Goal: Information Seeking & Learning: Find specific page/section

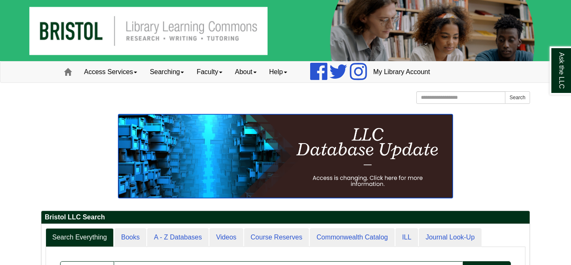
click at [231, 194] on img at bounding box center [285, 156] width 335 height 84
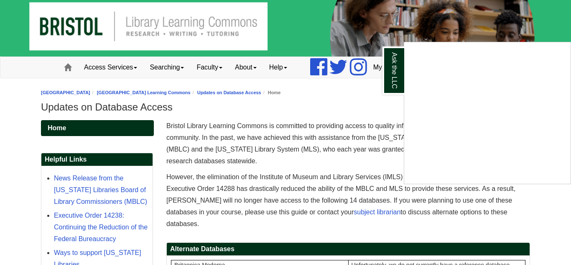
scroll to position [16, 0]
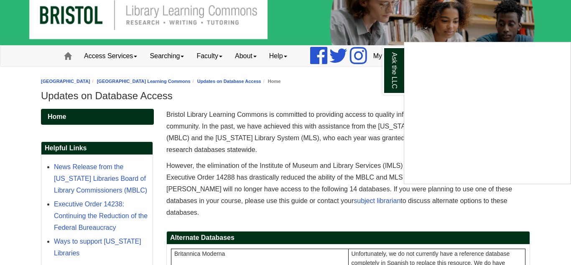
click at [313, 30] on div "Ask the LLC" at bounding box center [285, 132] width 571 height 265
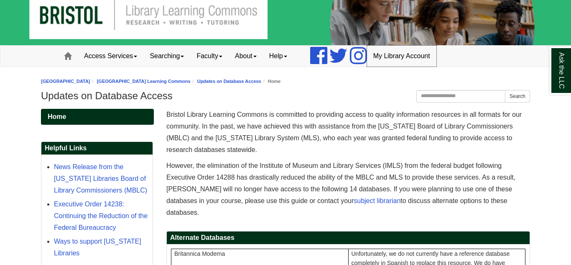
click at [416, 60] on link "My Library Account" at bounding box center [401, 56] width 69 height 21
click at [425, 97] on input "Search this Guide" at bounding box center [460, 96] width 89 height 13
type input "**********"
click at [514, 98] on button "Search" at bounding box center [517, 96] width 25 height 13
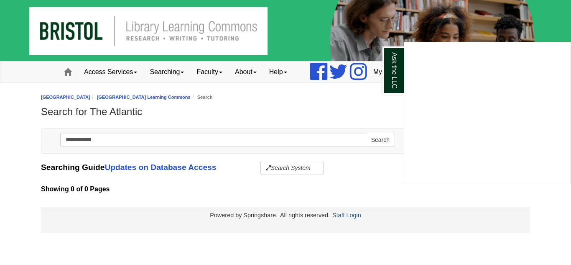
click at [379, 140] on div "Ask the LLC" at bounding box center [285, 132] width 571 height 265
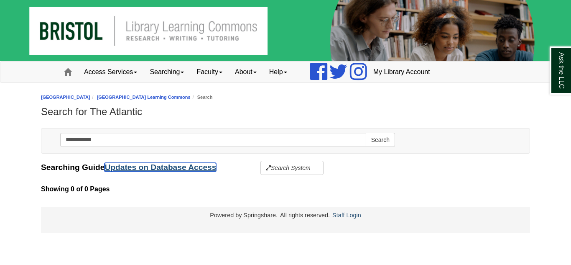
click at [176, 168] on link "Updates on Database Access" at bounding box center [161, 167] width 112 height 9
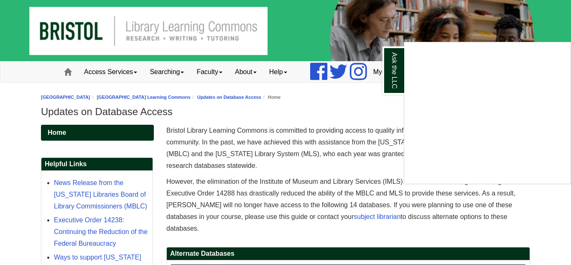
click at [185, 72] on div "Ask the LLC" at bounding box center [285, 132] width 571 height 265
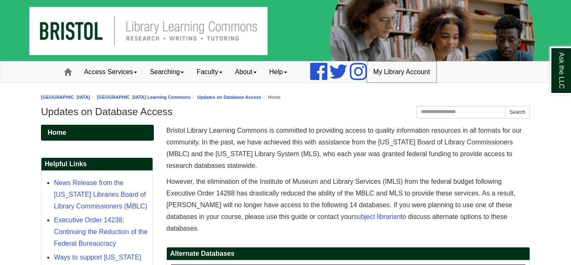
click at [425, 72] on link "My Library Account" at bounding box center [401, 71] width 69 height 21
click at [217, 73] on link "Faculty" at bounding box center [209, 71] width 38 height 21
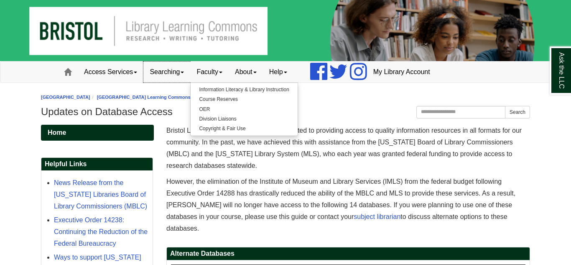
click at [164, 74] on link "Searching" at bounding box center [166, 71] width 47 height 21
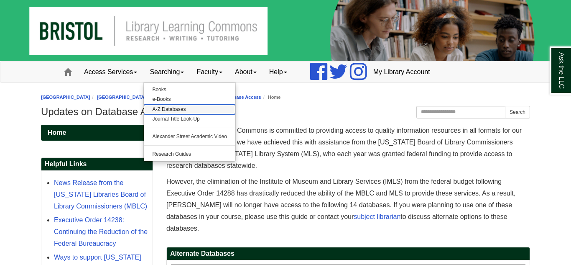
click at [162, 110] on link "A-Z Databases" at bounding box center [190, 110] width 92 height 10
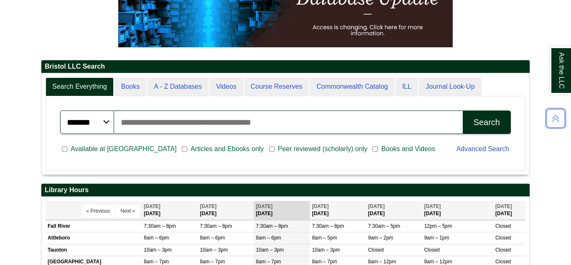
scroll to position [156, 0]
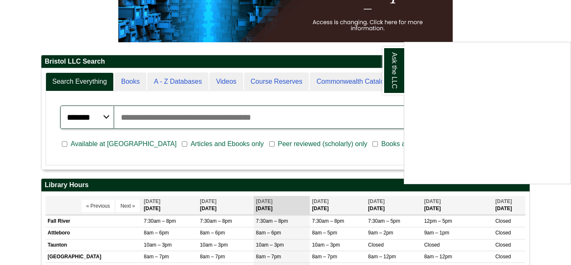
click at [376, 165] on div "Ask the LLC" at bounding box center [285, 132] width 571 height 265
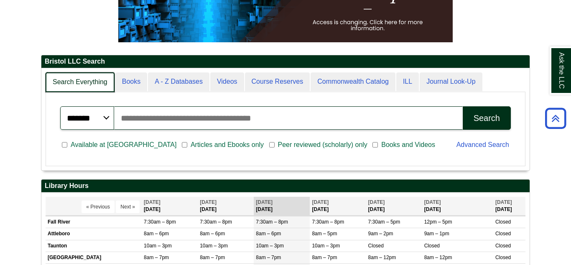
click at [90, 82] on link "Search Everything" at bounding box center [80, 82] width 69 height 20
click at [98, 82] on link "Search Everything" at bounding box center [80, 82] width 69 height 20
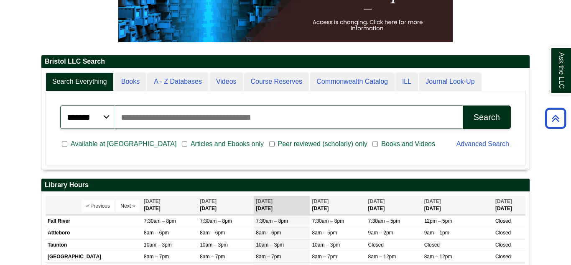
click at [206, 123] on input "Search articles, books, journals & more" at bounding box center [288, 116] width 349 height 23
type input "**********"
click at [483, 113] on div "Search" at bounding box center [487, 117] width 26 height 10
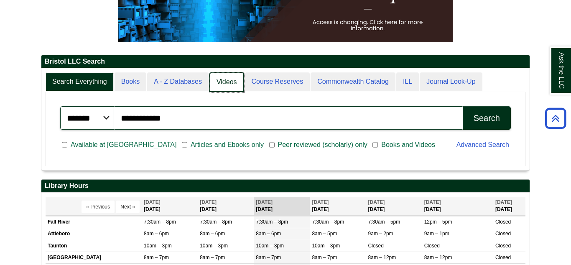
scroll to position [4, 4]
click at [240, 82] on link "Videos" at bounding box center [226, 82] width 35 height 20
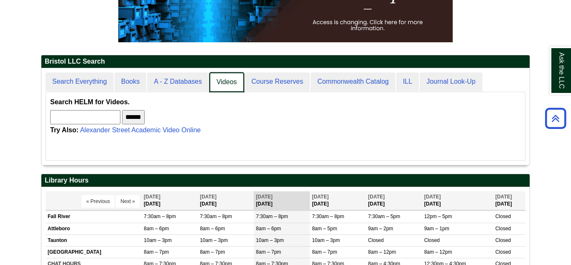
click at [240, 82] on link "Videos" at bounding box center [226, 82] width 35 height 20
click at [429, 82] on link "Journal Look-Up" at bounding box center [450, 82] width 63 height 20
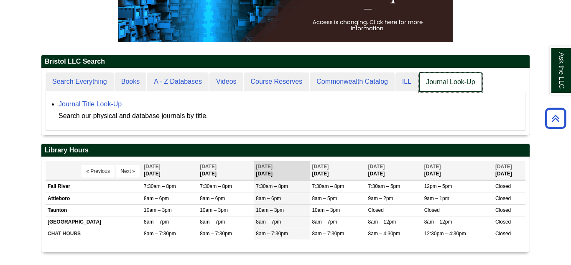
scroll to position [66, 488]
click at [429, 82] on link "Journal Look-Up" at bounding box center [450, 82] width 63 height 20
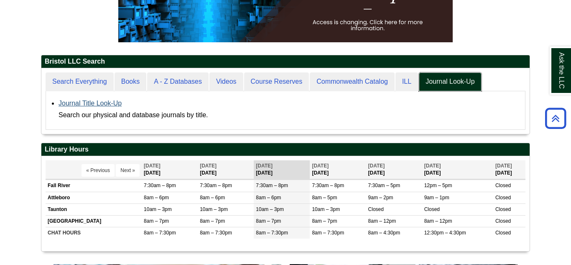
scroll to position [66, 488]
click at [89, 106] on link "Journal Title Look-Up" at bounding box center [90, 103] width 63 height 7
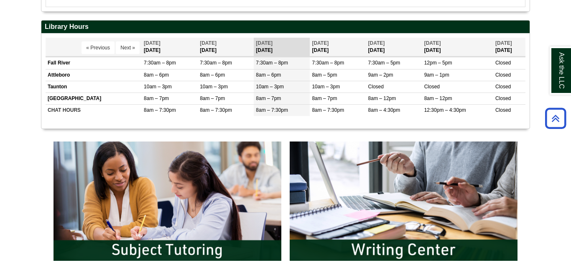
scroll to position [282, 0]
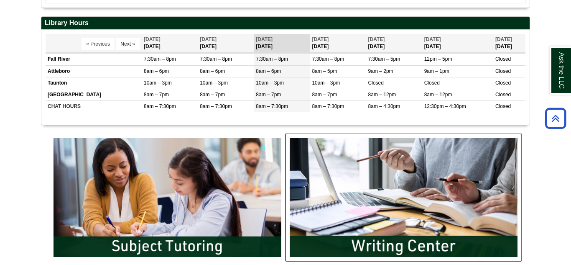
click at [404, 157] on img "slideshow" at bounding box center [404, 196] width 236 height 127
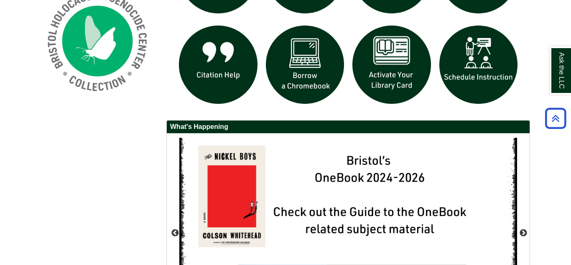
scroll to position [781, 0]
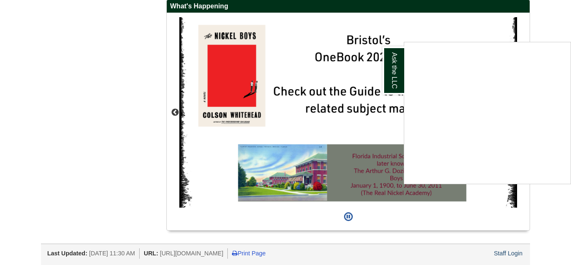
click at [549, 28] on div "Ask the LLC" at bounding box center [285, 132] width 571 height 265
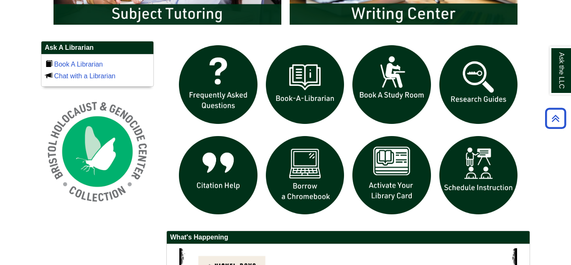
scroll to position [550, 0]
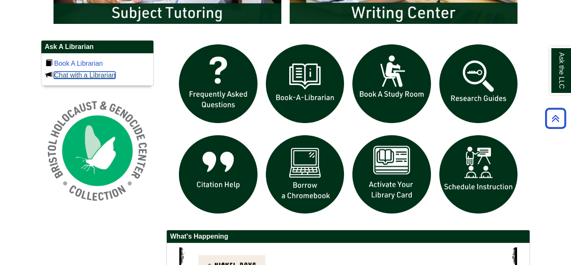
click at [110, 78] on link "Chat with a Librarian" at bounding box center [84, 75] width 61 height 7
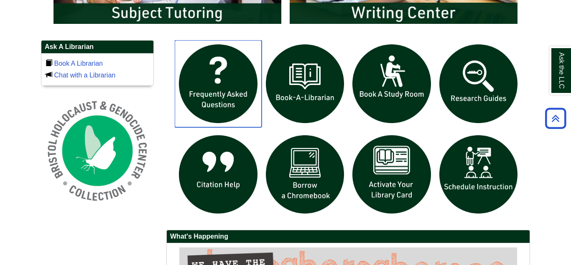
click at [223, 79] on img "slideshow" at bounding box center [218, 83] width 87 height 87
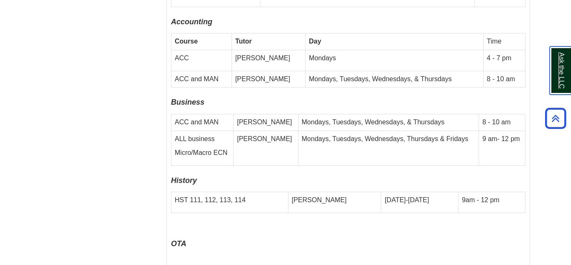
scroll to position [2811, 0]
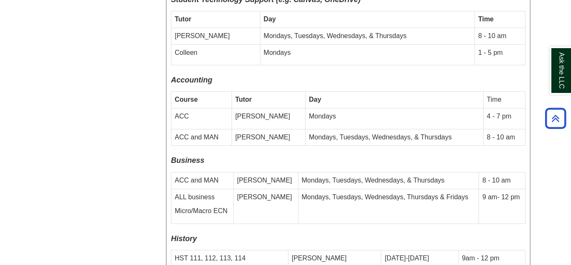
click at [483, 215] on td "9 am- 12 pm" at bounding box center [502, 206] width 46 height 35
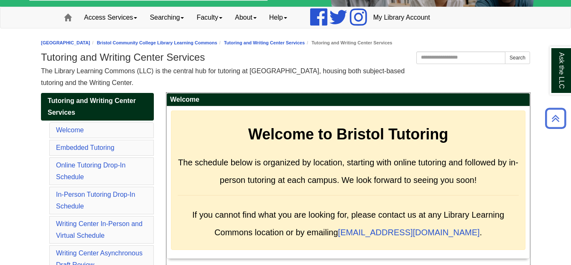
scroll to position [0, 0]
